Goal: Task Accomplishment & Management: Use online tool/utility

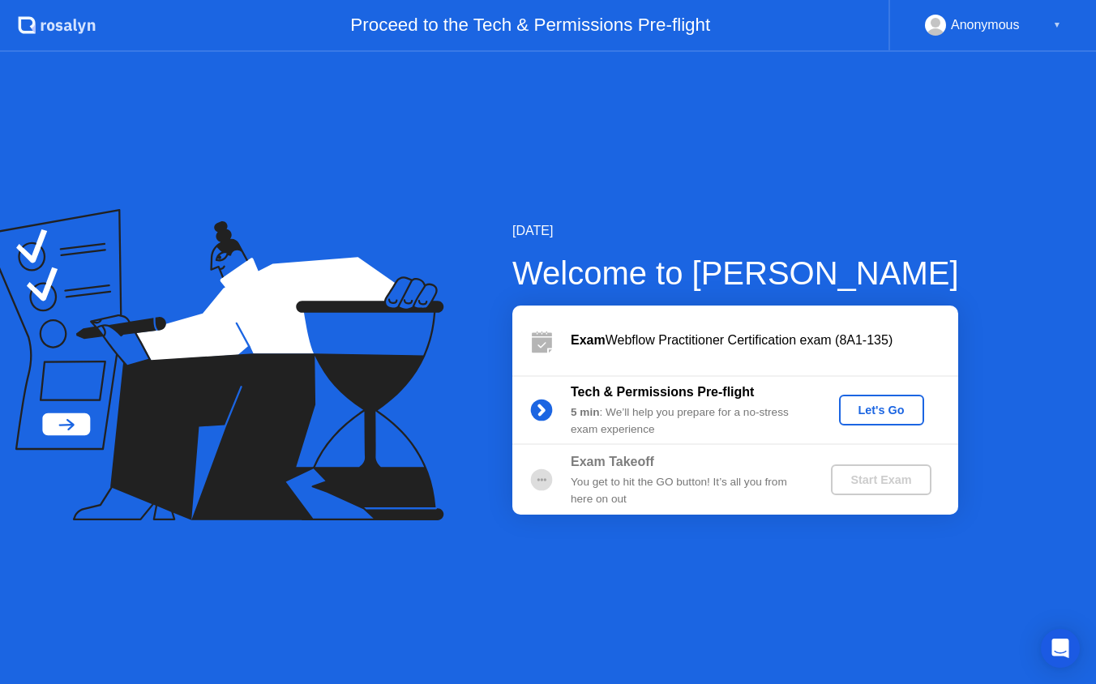
click at [869, 413] on div "Let's Go" at bounding box center [882, 410] width 72 height 13
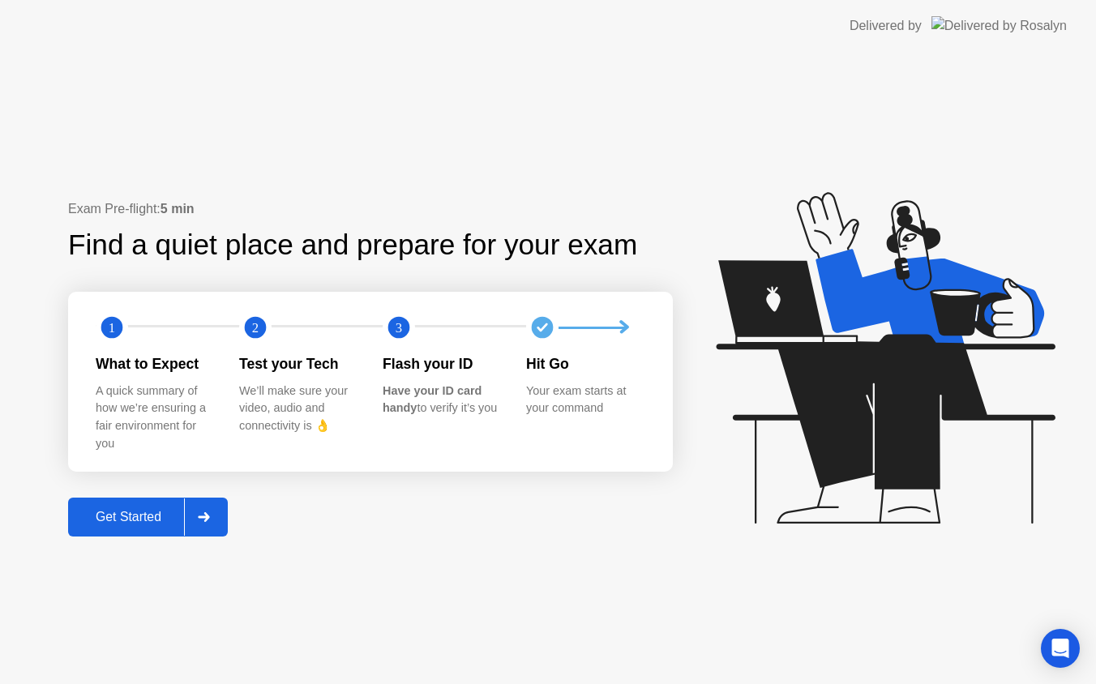
click at [95, 516] on div "Get Started" at bounding box center [128, 517] width 111 height 15
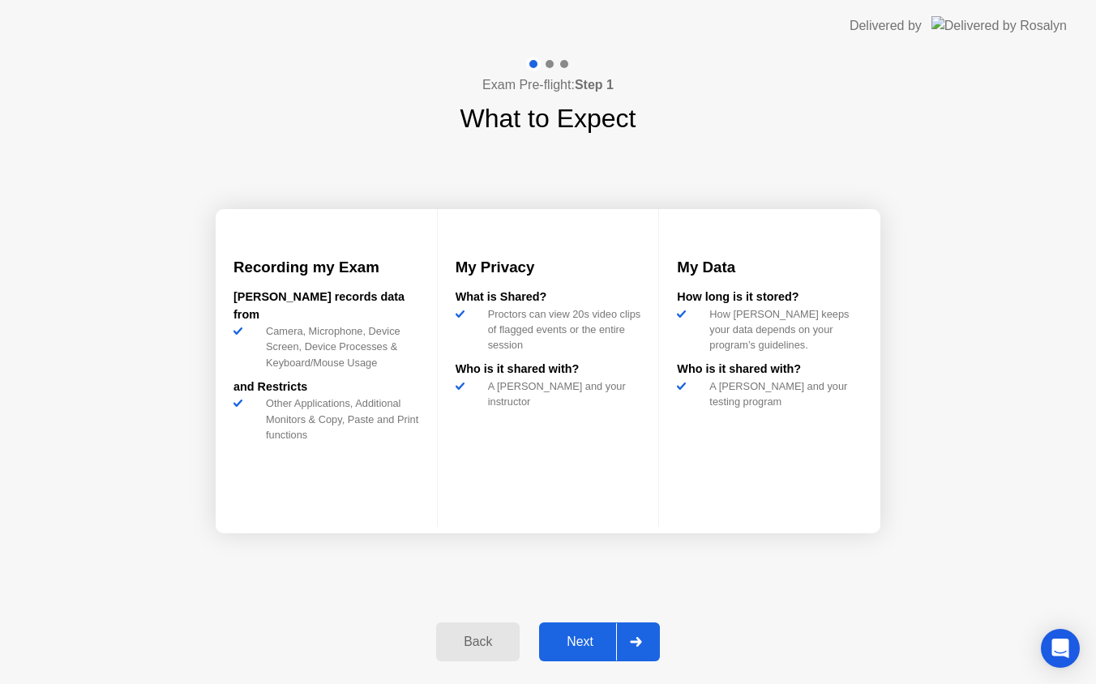
click at [594, 636] on div "Next" at bounding box center [580, 642] width 72 height 15
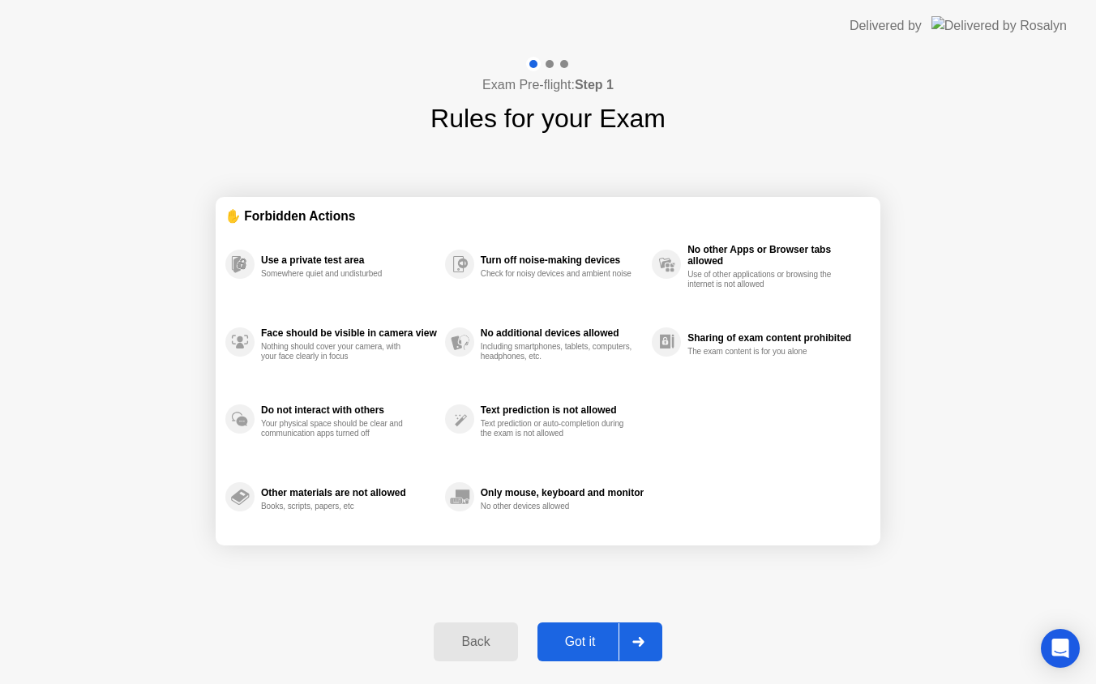
click at [565, 649] on div "Got it" at bounding box center [580, 642] width 76 height 15
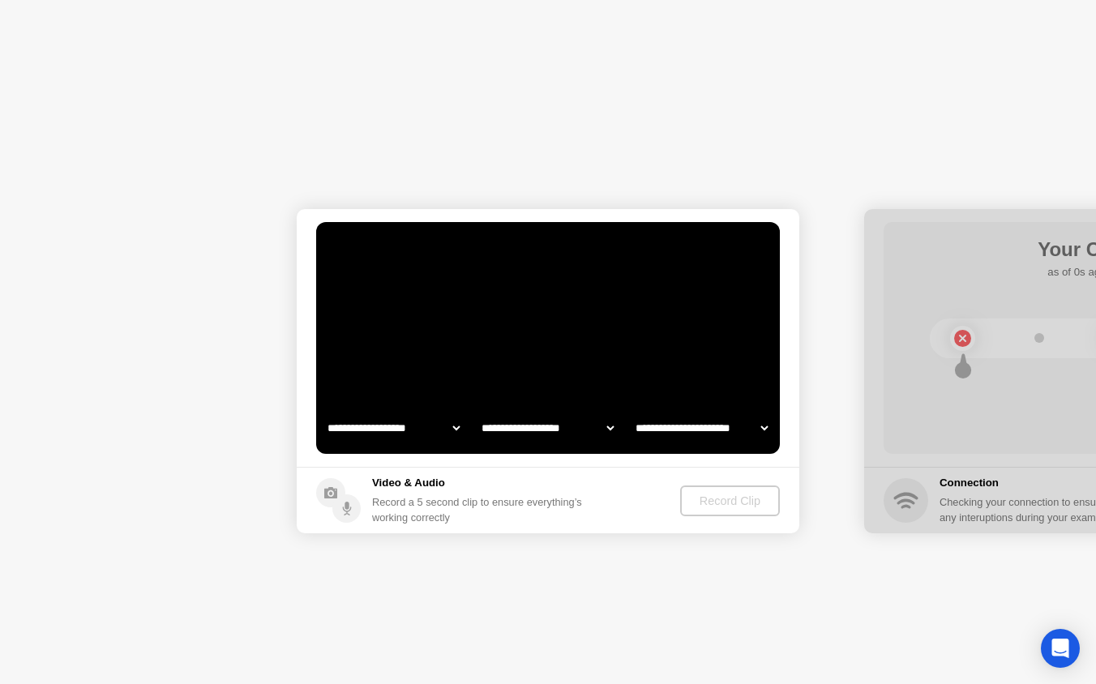
select select "**********"
select select "*******"
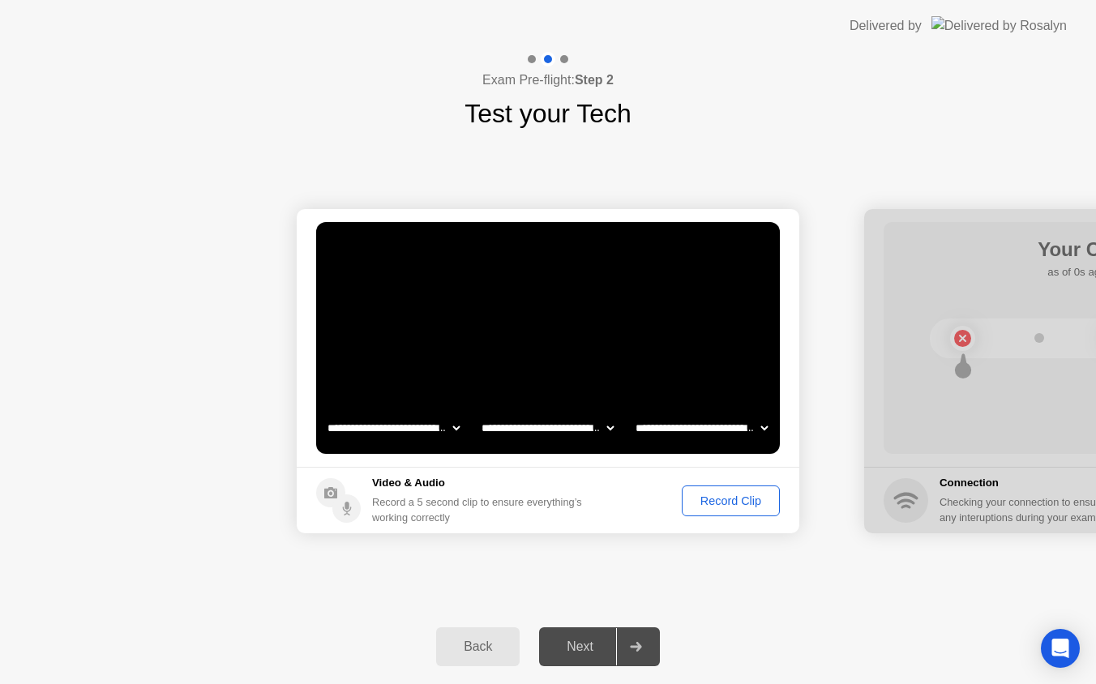
click at [590, 642] on div "Next" at bounding box center [580, 647] width 72 height 15
click at [581, 645] on div "Next" at bounding box center [580, 647] width 72 height 15
click at [711, 501] on div "Record Clip" at bounding box center [731, 501] width 87 height 13
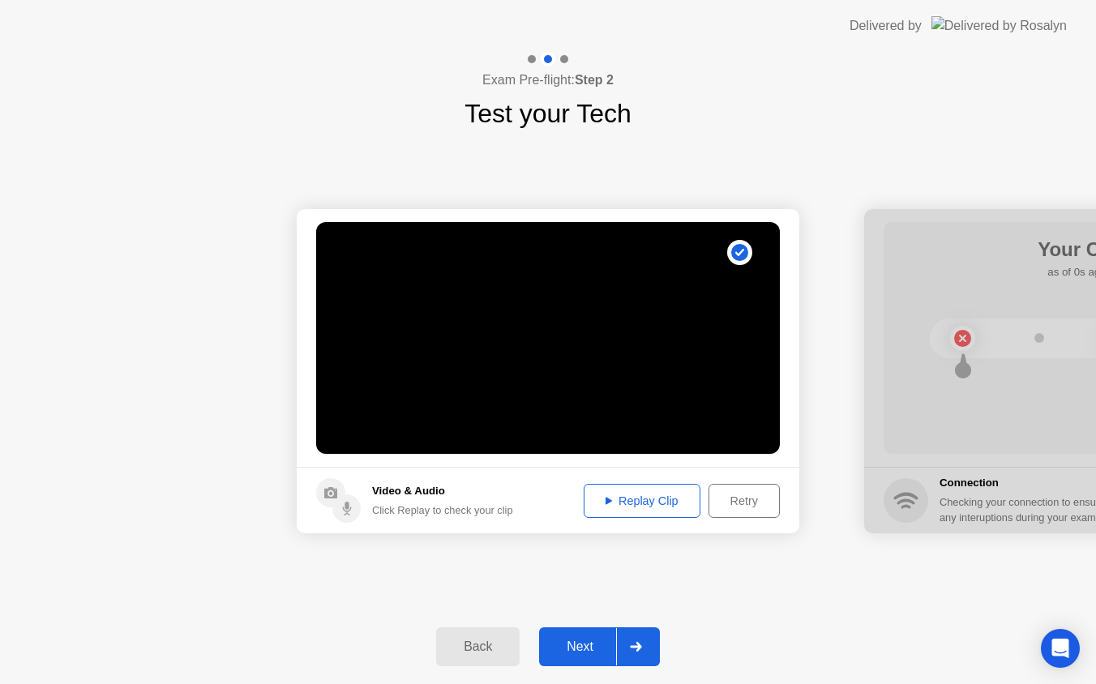
click at [683, 509] on button "Replay Clip" at bounding box center [642, 501] width 117 height 34
click at [614, 500] on div "Replay Clip" at bounding box center [641, 501] width 105 height 13
click at [746, 503] on div "Retry" at bounding box center [744, 501] width 60 height 13
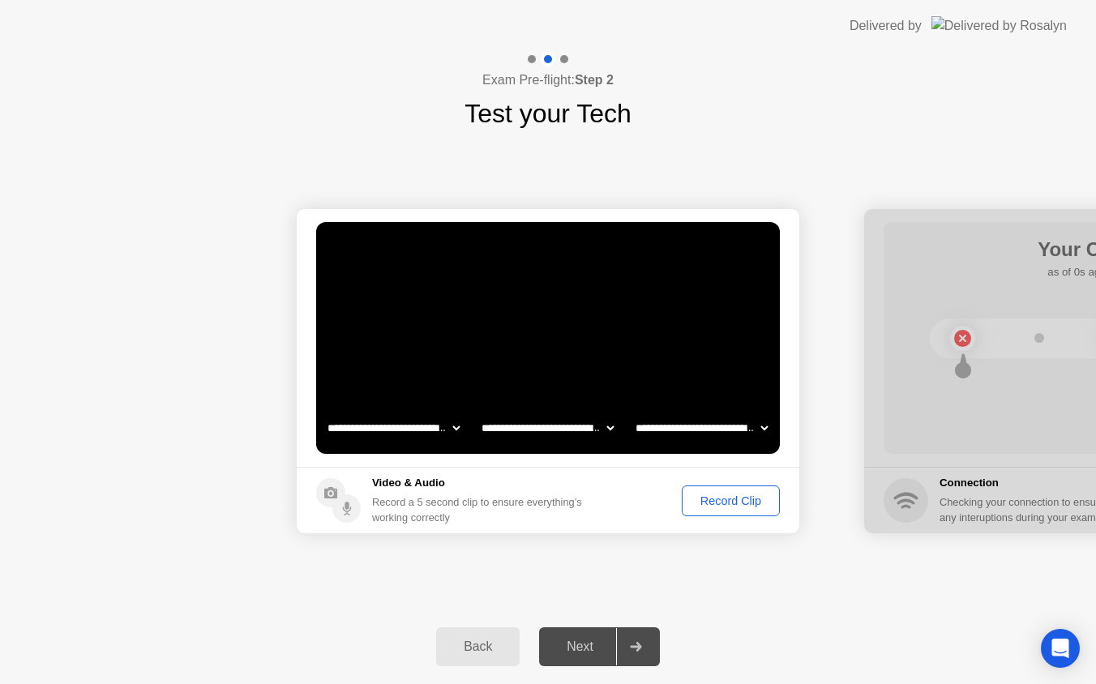
click at [746, 503] on div "Record Clip" at bounding box center [731, 501] width 87 height 13
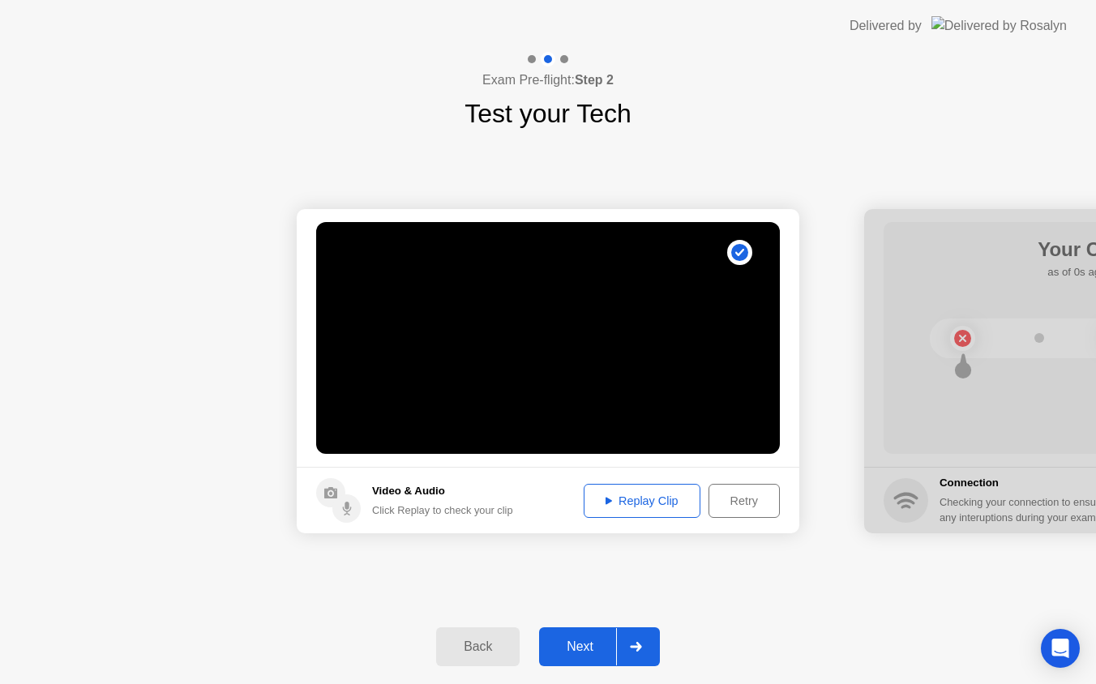
click at [576, 649] on div "Next" at bounding box center [580, 647] width 72 height 15
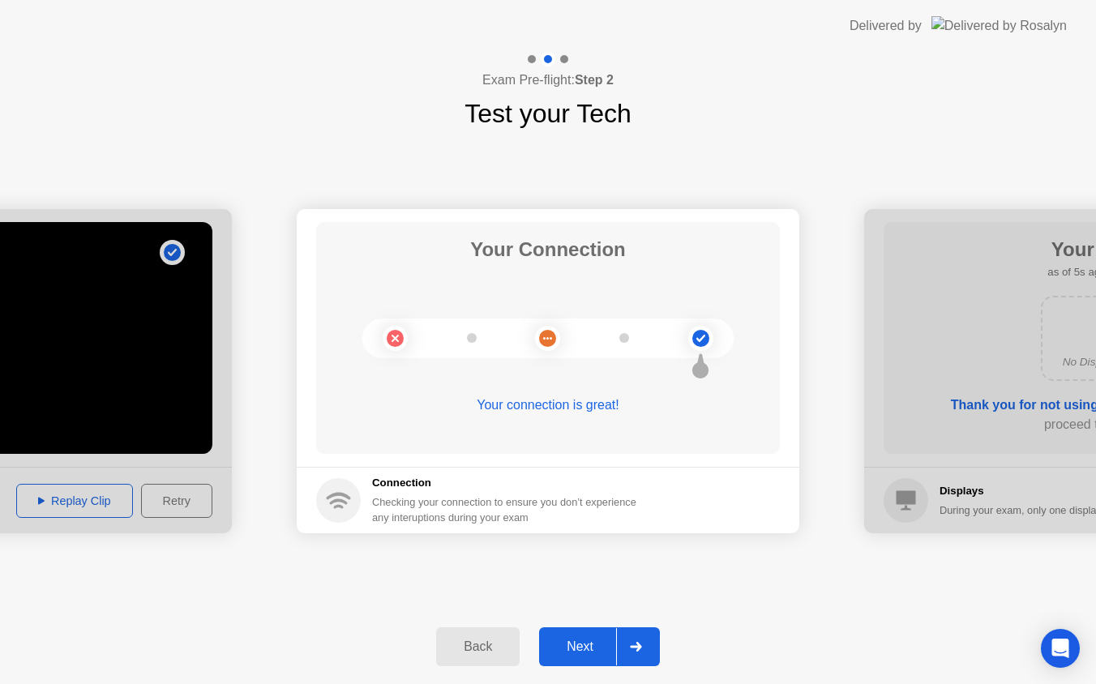
click at [576, 649] on div "Next" at bounding box center [580, 647] width 72 height 15
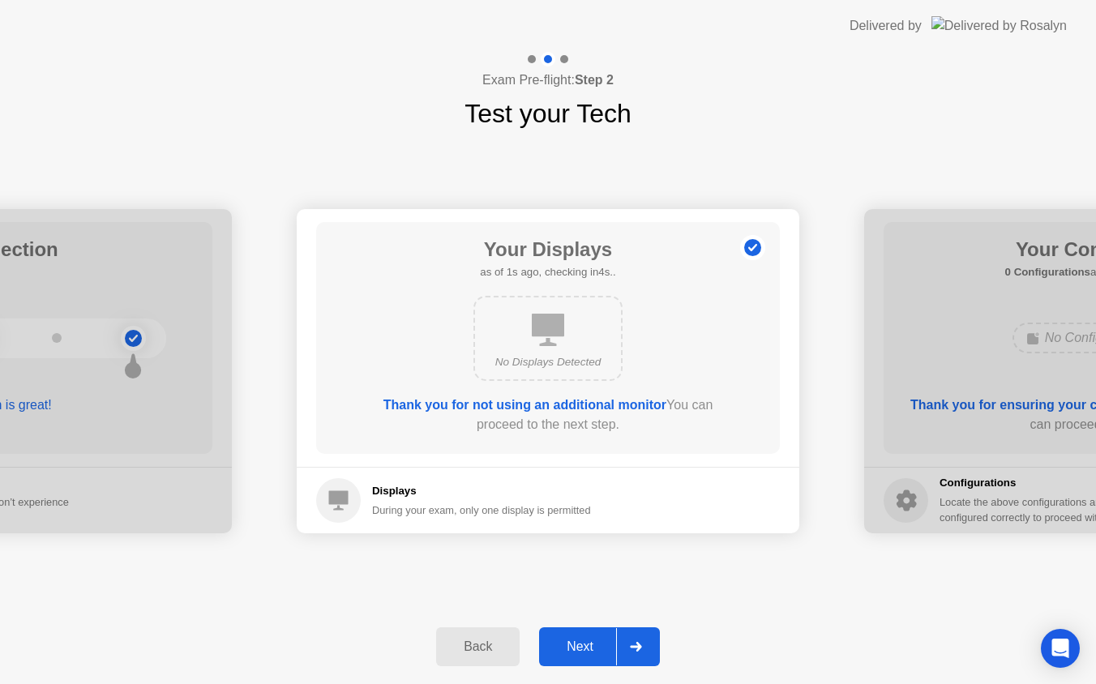
click at [576, 649] on div "Next" at bounding box center [580, 647] width 72 height 15
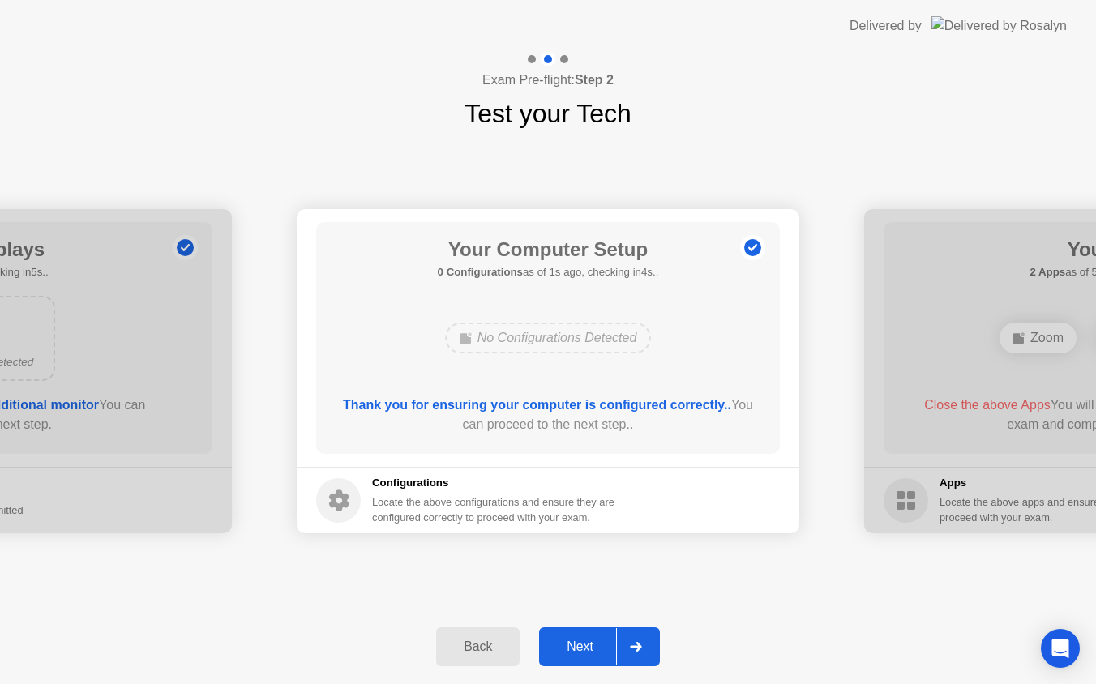
click at [576, 649] on div "Next" at bounding box center [580, 647] width 72 height 15
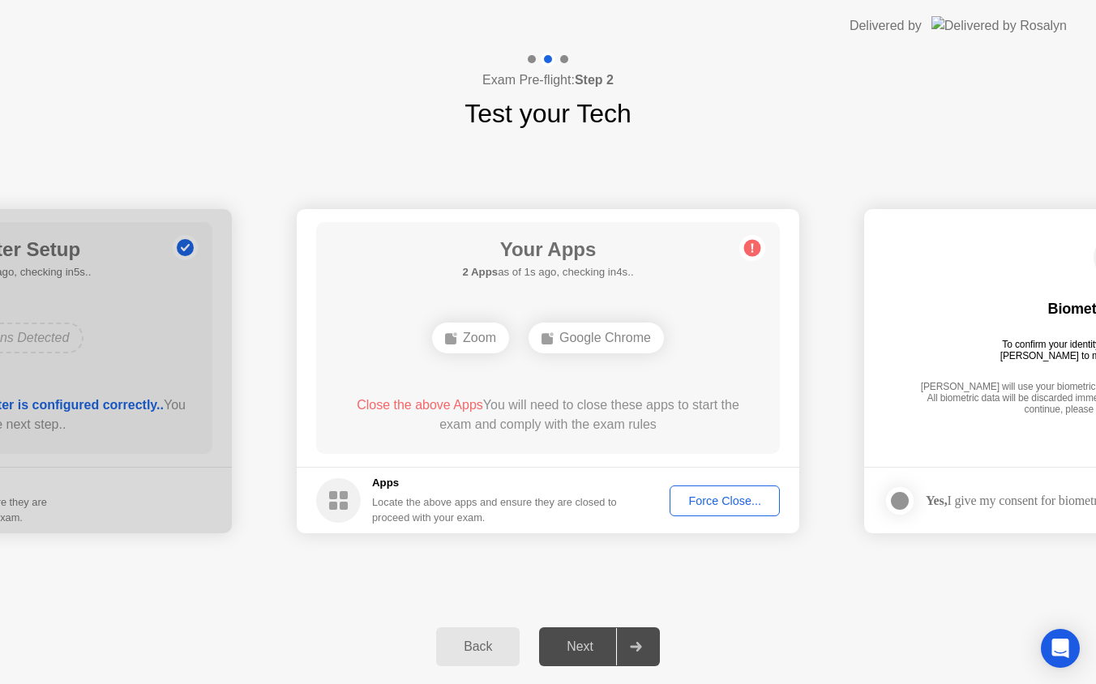
click at [575, 640] on div "Next" at bounding box center [580, 647] width 72 height 15
click at [690, 506] on div "Force Close..." at bounding box center [724, 501] width 99 height 13
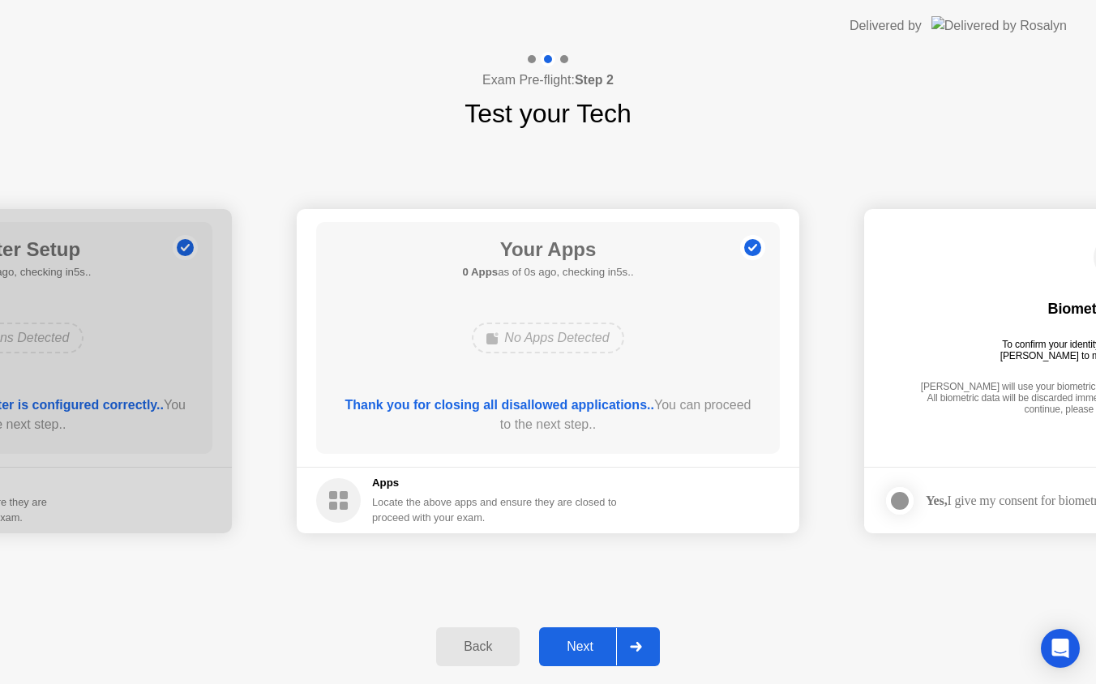
click at [566, 658] on button "Next" at bounding box center [599, 647] width 121 height 39
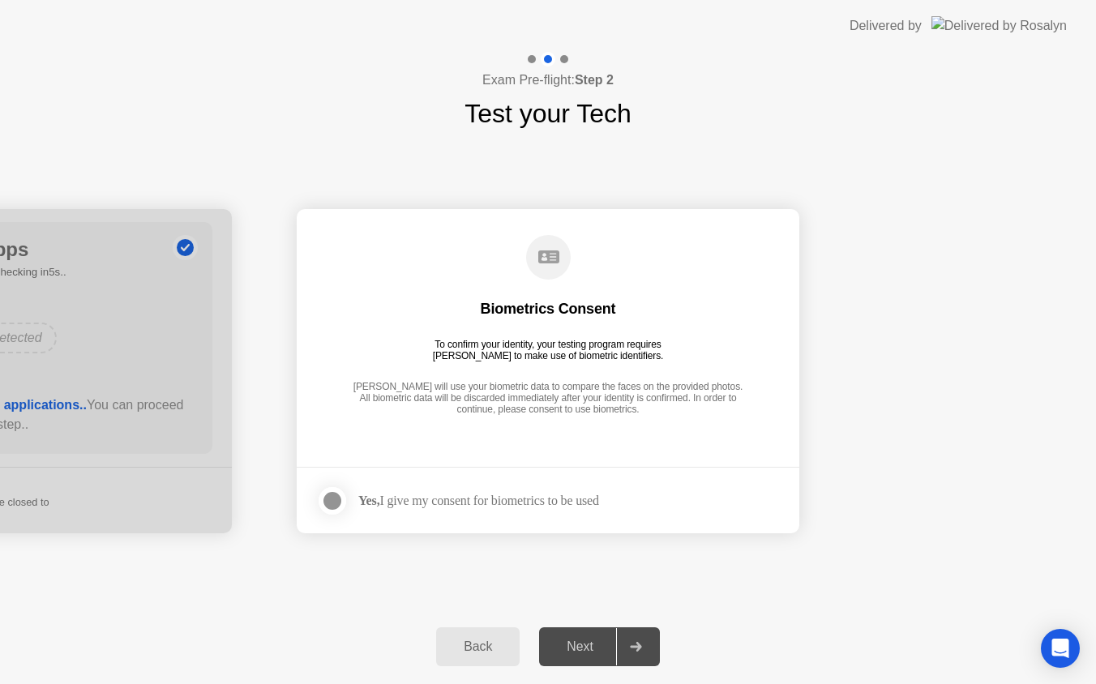
click at [327, 497] on div at bounding box center [332, 500] width 19 height 19
click at [581, 636] on button "Next" at bounding box center [599, 647] width 121 height 39
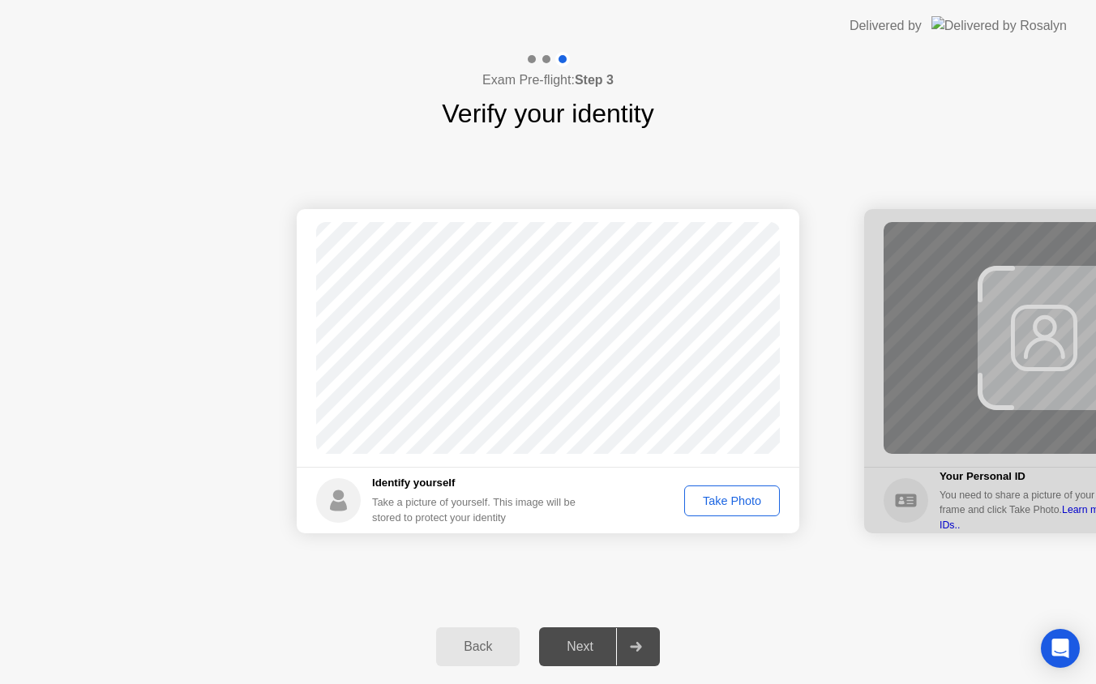
click at [727, 515] on button "Take Photo" at bounding box center [732, 501] width 96 height 31
click at [582, 649] on div "Next" at bounding box center [580, 647] width 72 height 15
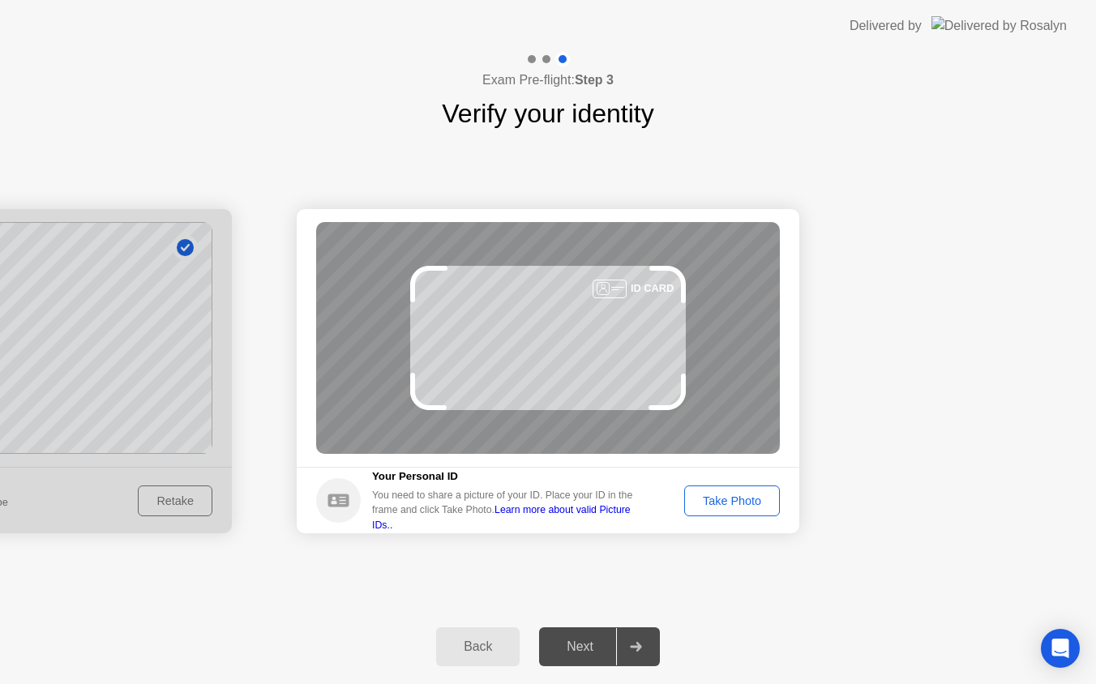
click at [714, 501] on div "Take Photo" at bounding box center [732, 501] width 84 height 13
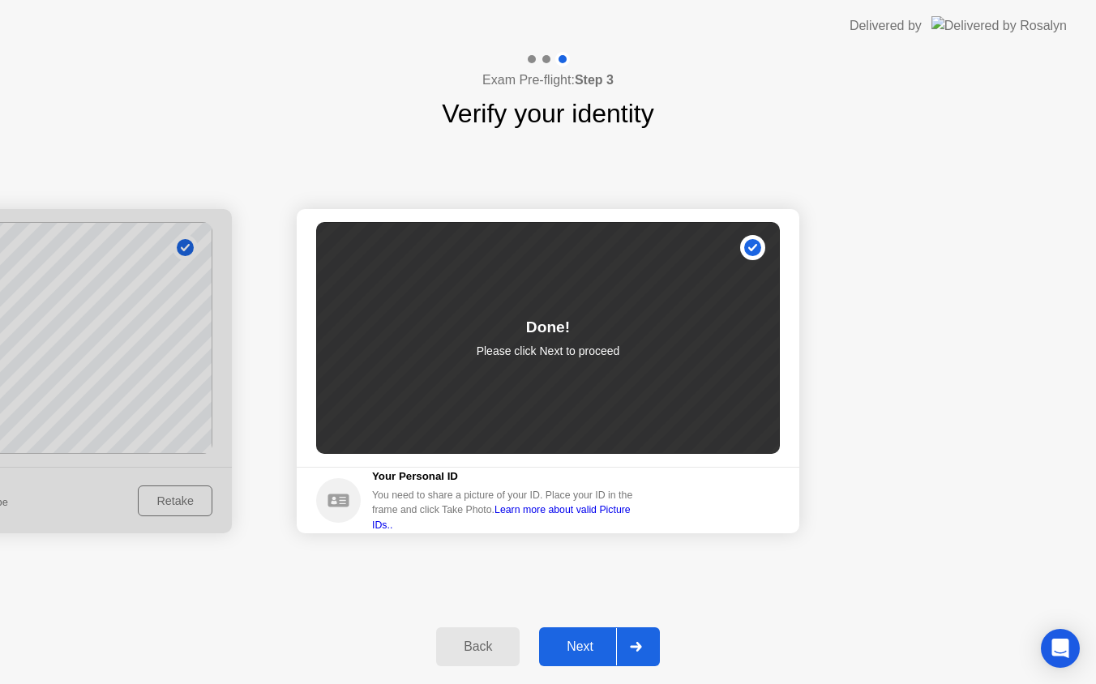
click at [591, 645] on div "Next" at bounding box center [580, 647] width 72 height 15
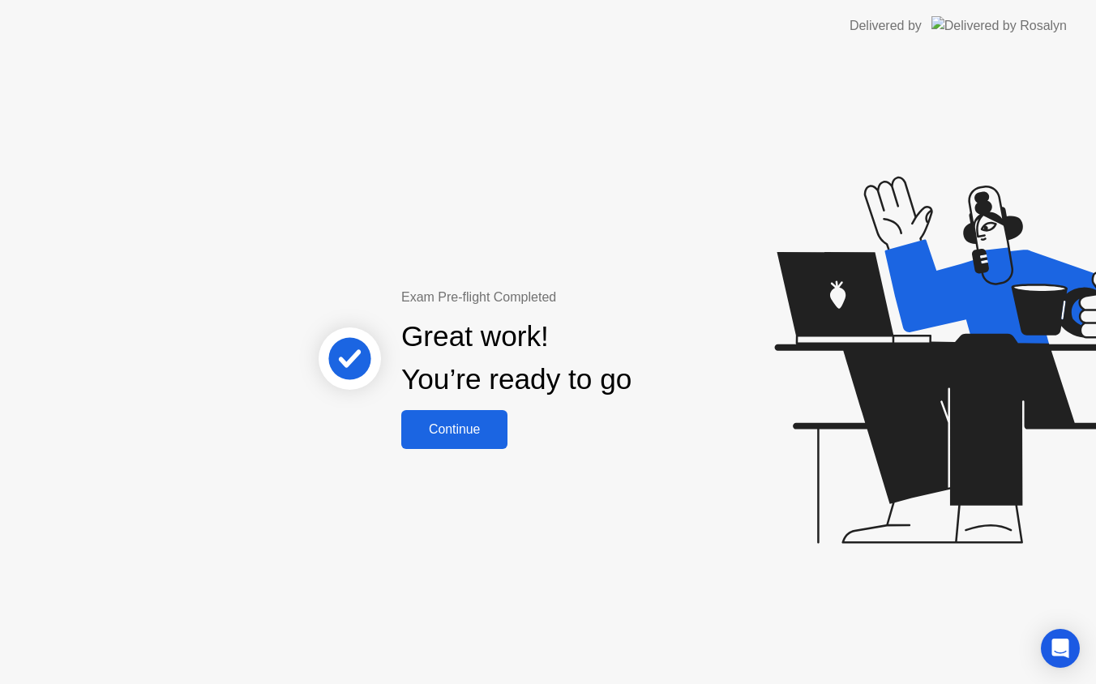
click at [456, 424] on div "Continue" at bounding box center [454, 429] width 96 height 15
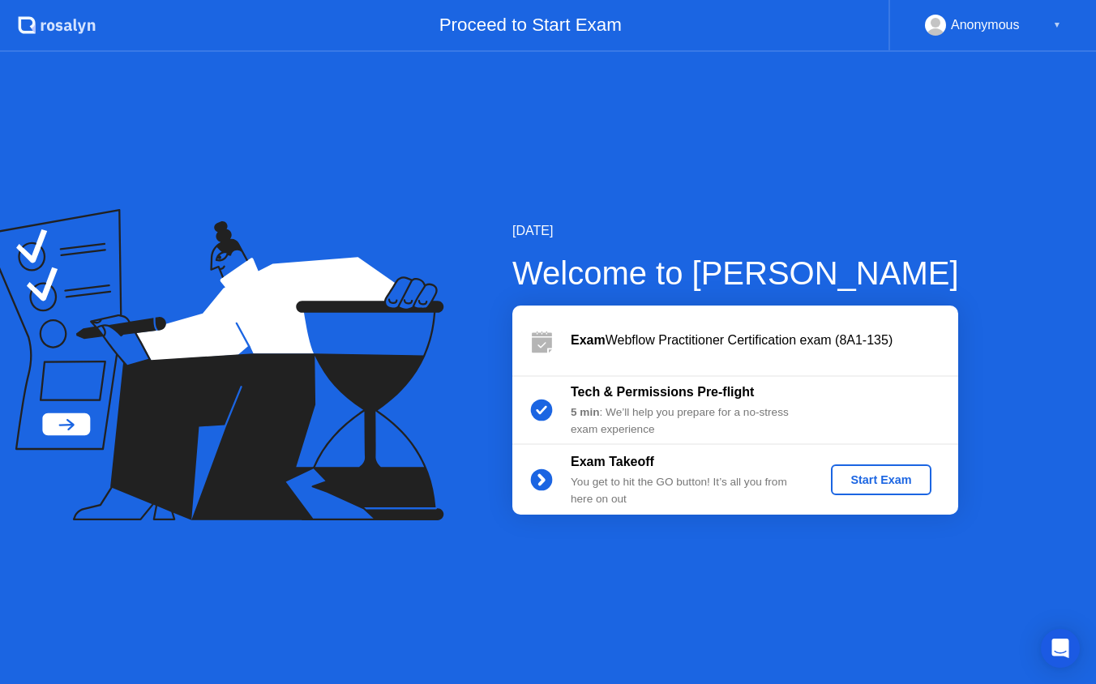
click at [864, 485] on div "Start Exam" at bounding box center [881, 479] width 87 height 13
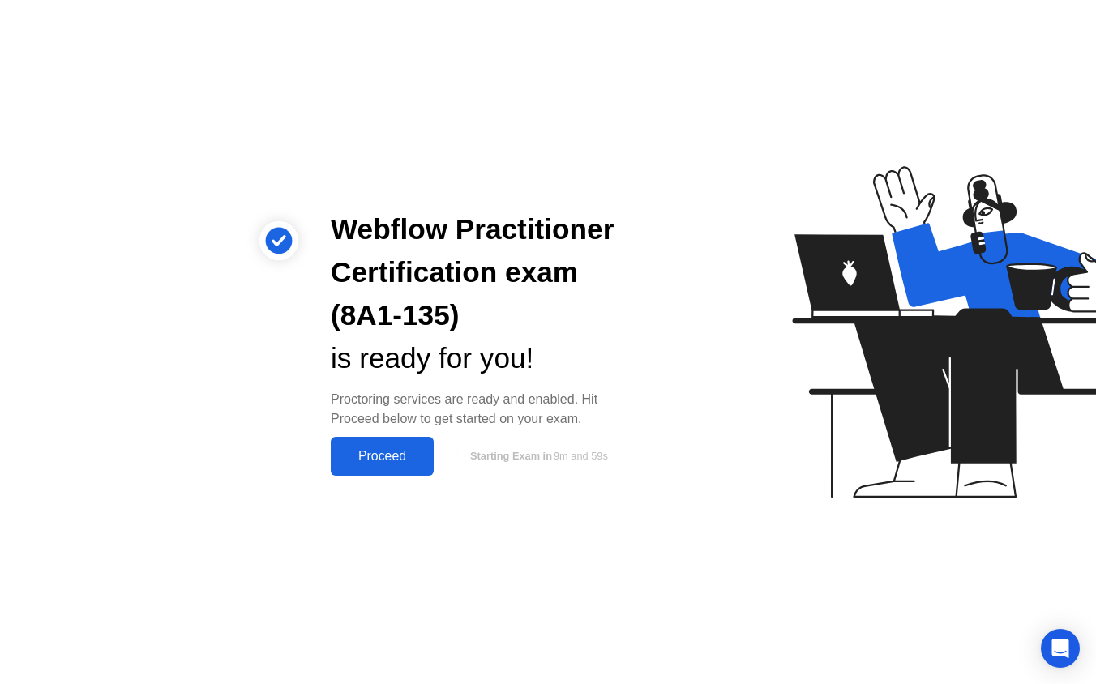
click at [372, 469] on button "Proceed" at bounding box center [382, 456] width 103 height 39
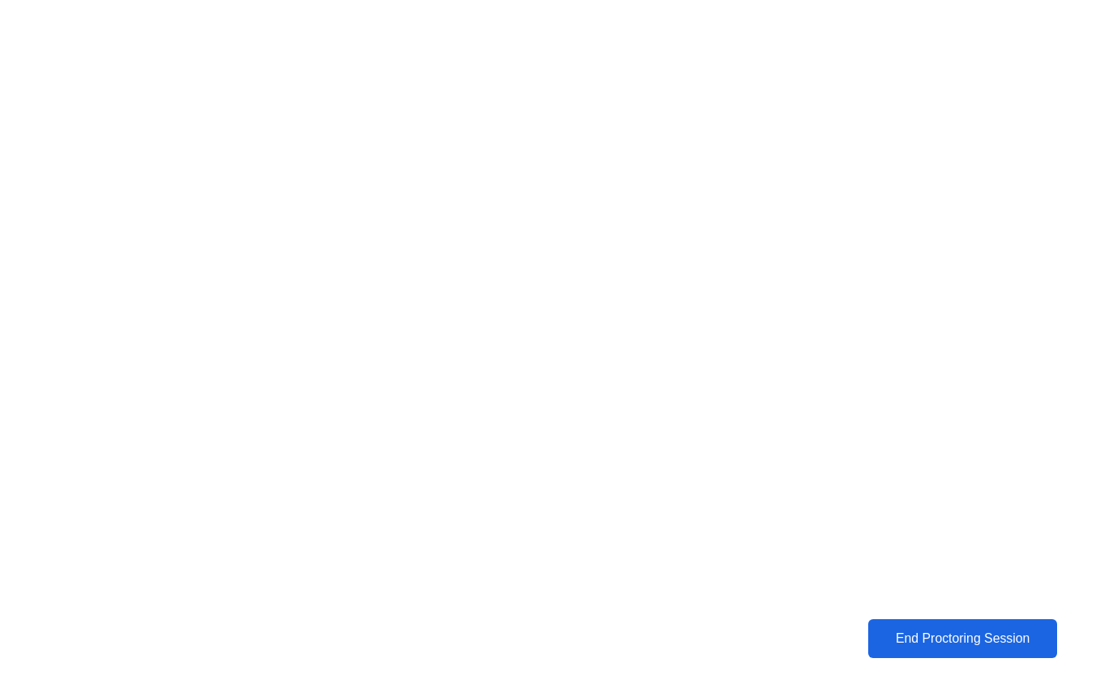
click at [943, 646] on div "End Proctoring Session" at bounding box center [962, 639] width 179 height 15
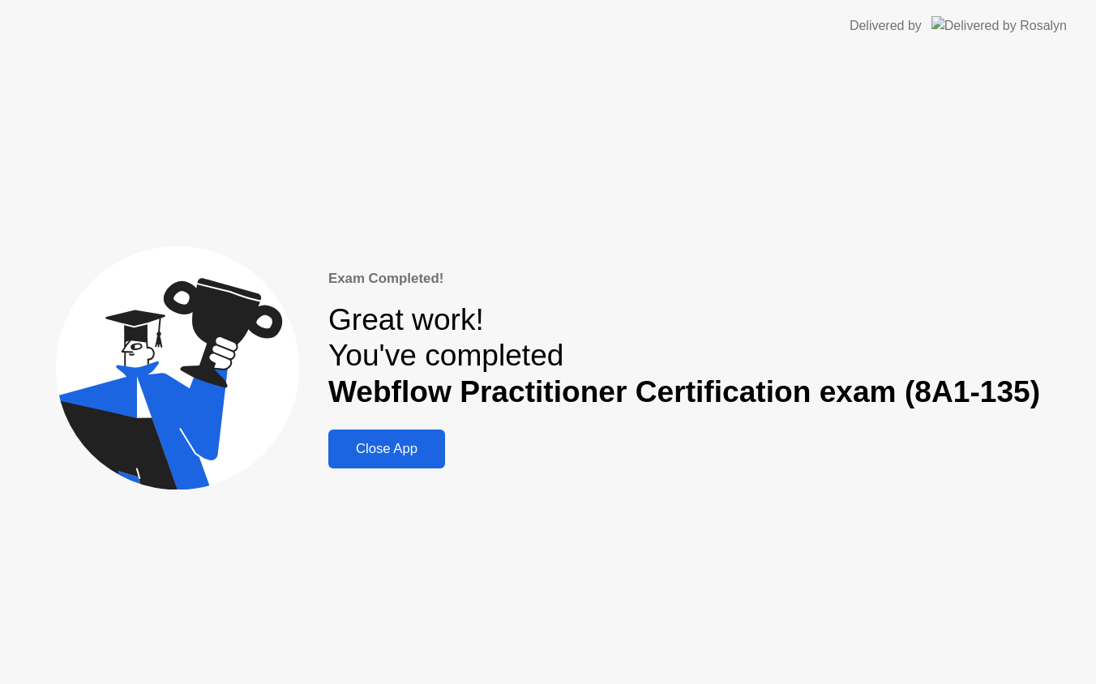
click at [442, 441] on button "Close App" at bounding box center [386, 449] width 117 height 39
